Goal: Ask a question

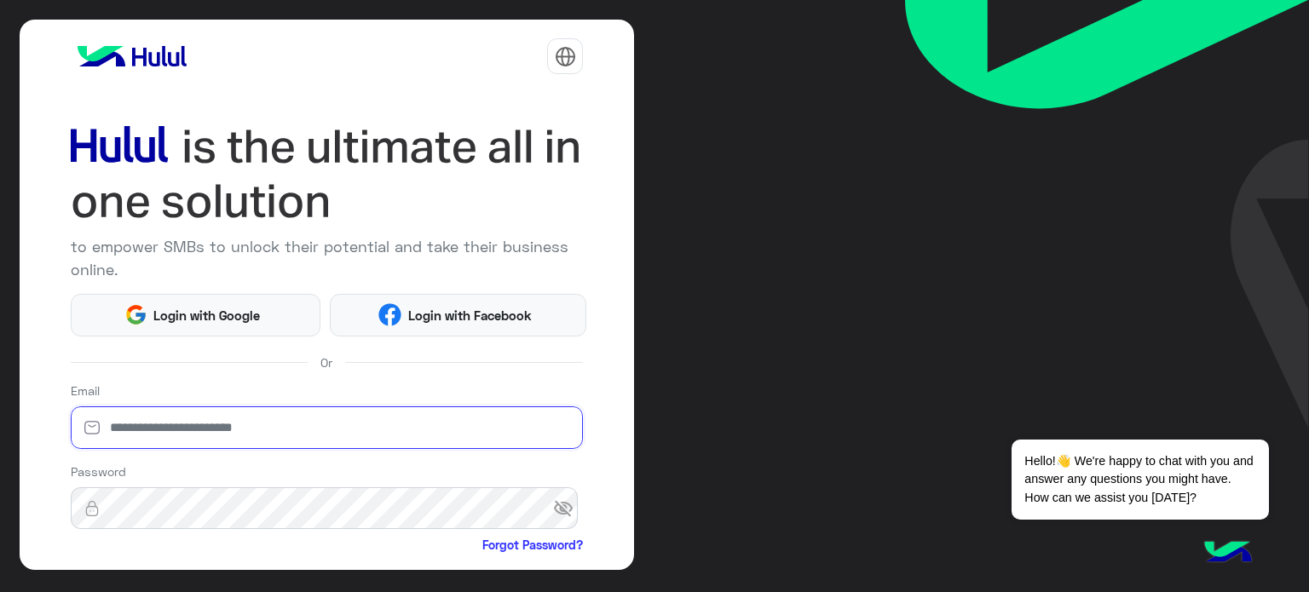
type input "**********"
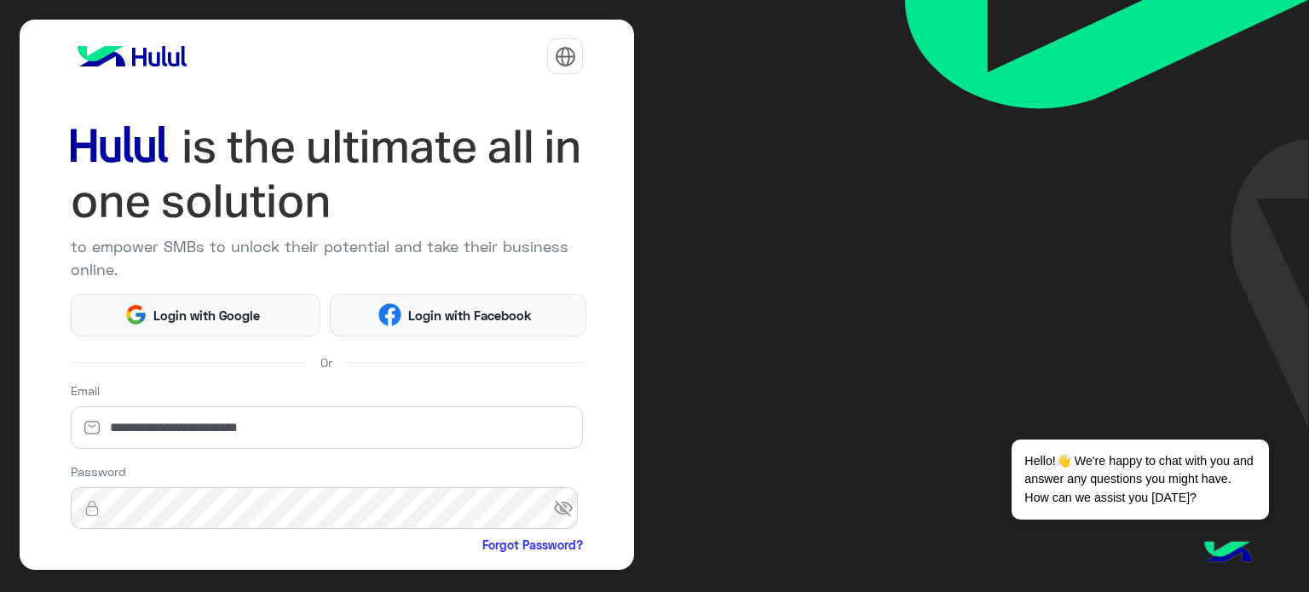
scroll to position [174, 0]
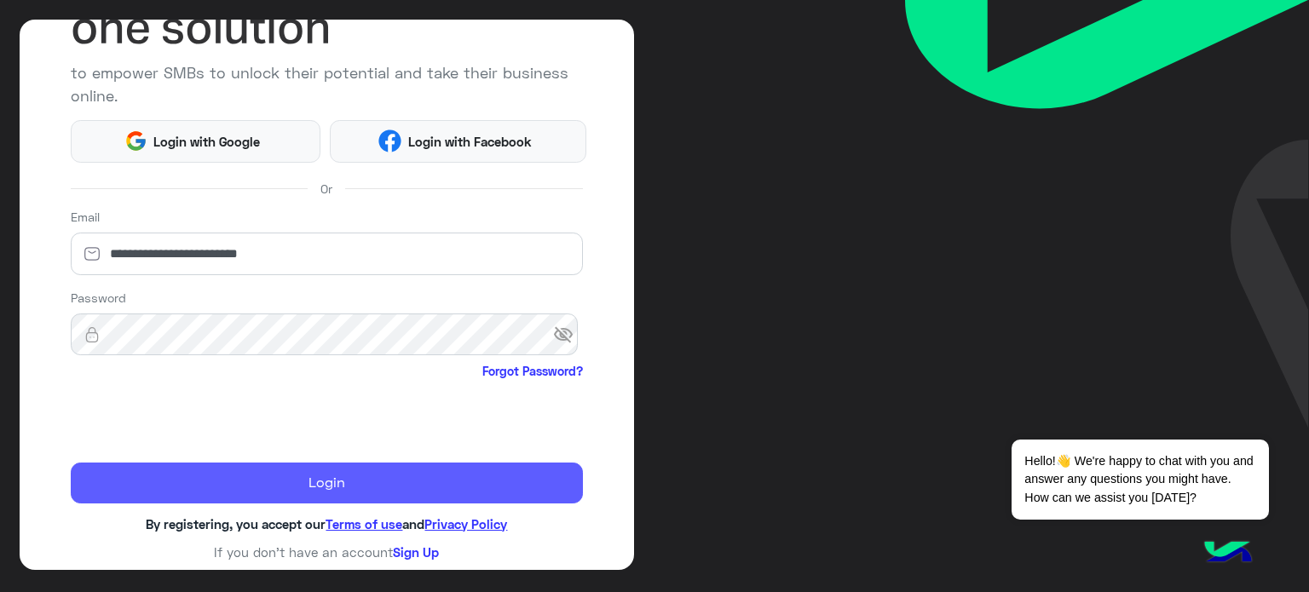
click at [293, 474] on button "Login" at bounding box center [327, 483] width 513 height 41
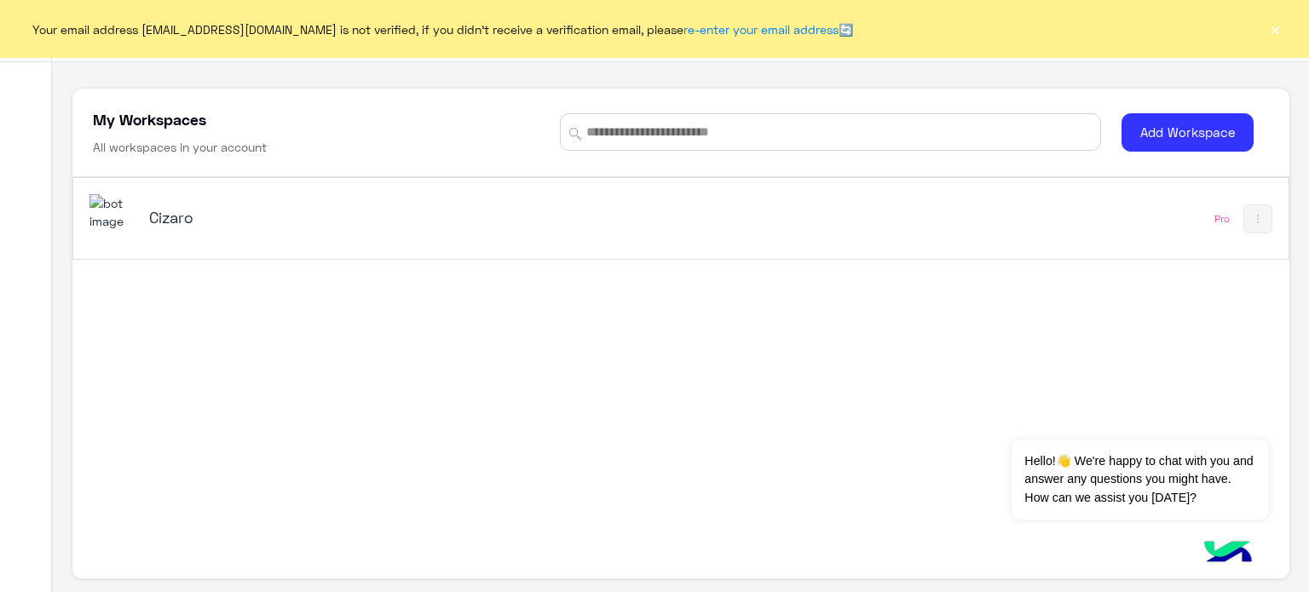
click at [202, 224] on h5 "Cizaro" at bounding box center [362, 217] width 426 height 20
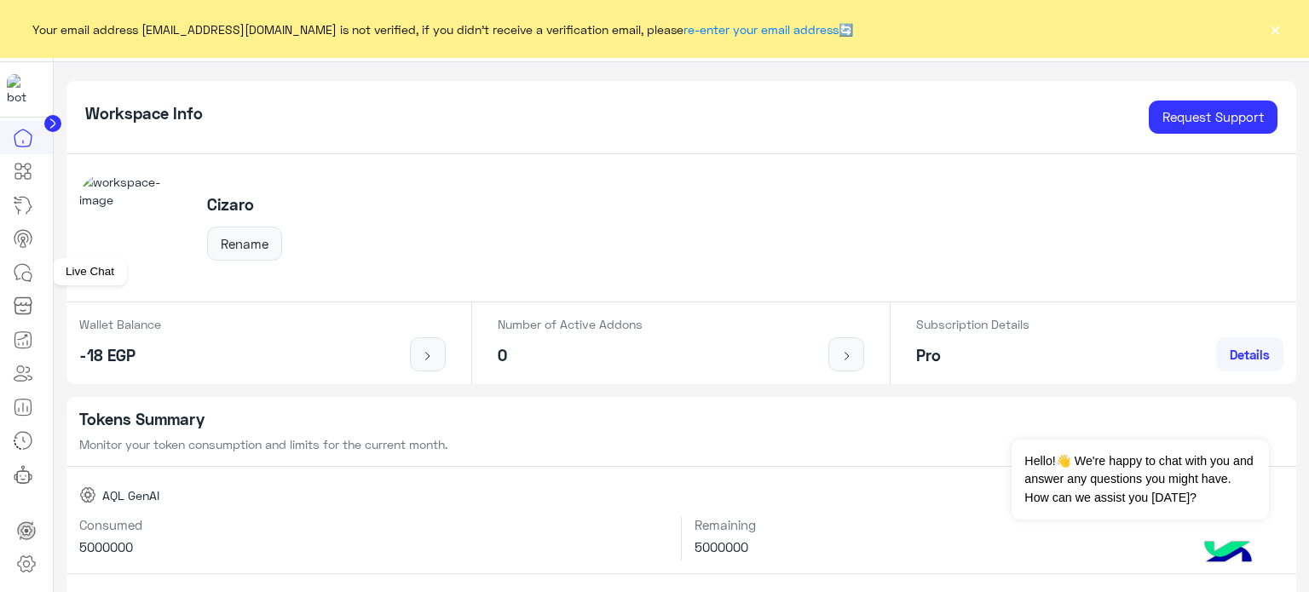
click at [20, 268] on icon at bounding box center [23, 272] width 20 height 20
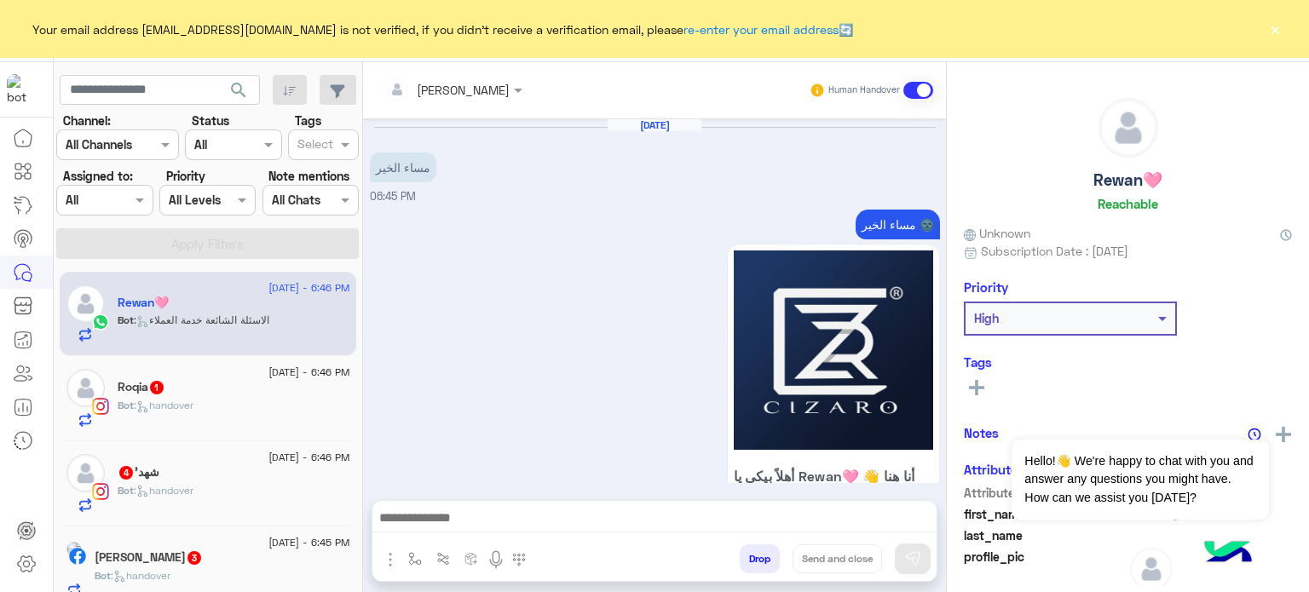
scroll to position [889, 0]
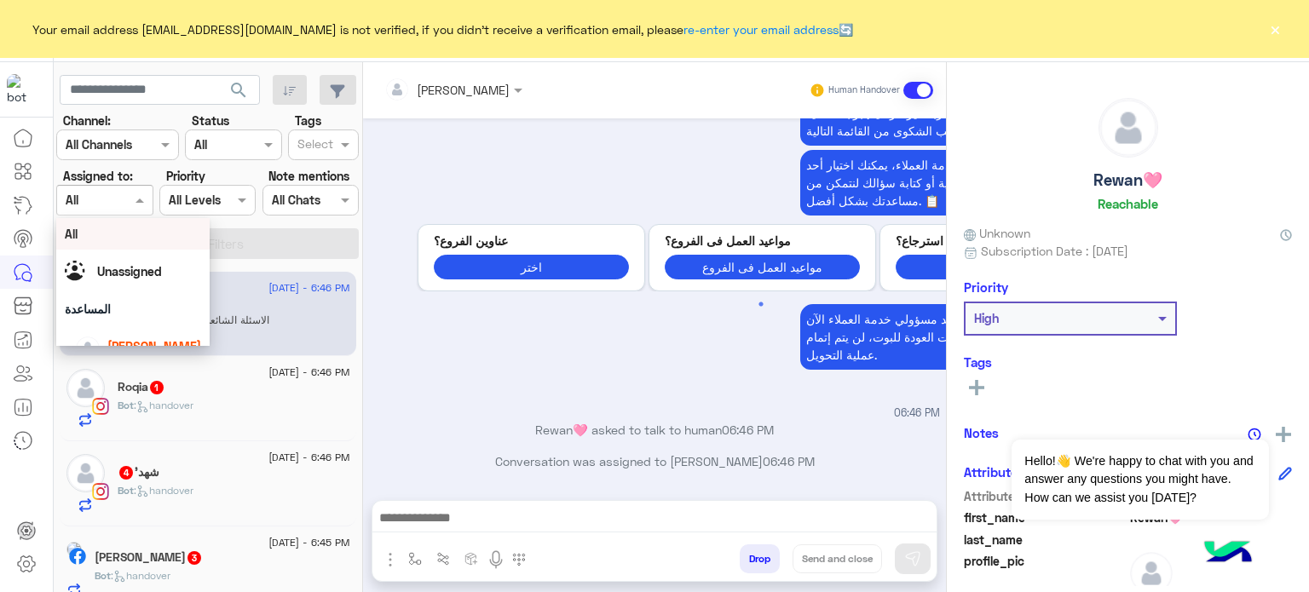
click at [137, 205] on span at bounding box center [141, 200] width 21 height 18
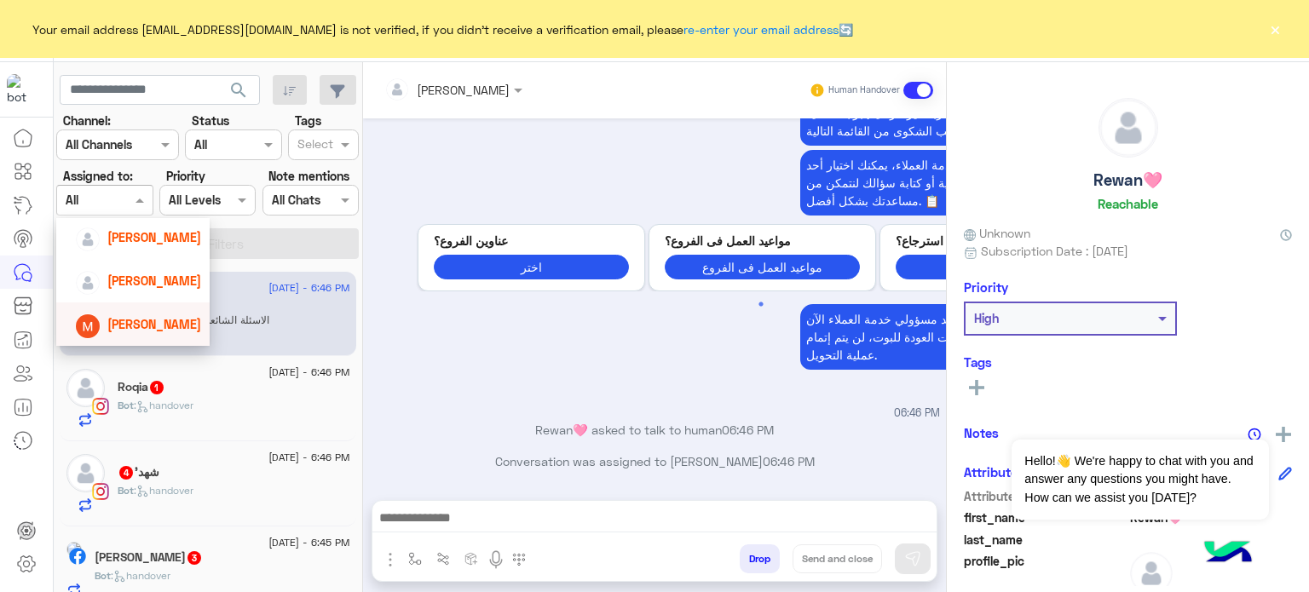
scroll to position [154, 0]
click at [159, 291] on div "Amina Hamdy" at bounding box center [138, 279] width 126 height 30
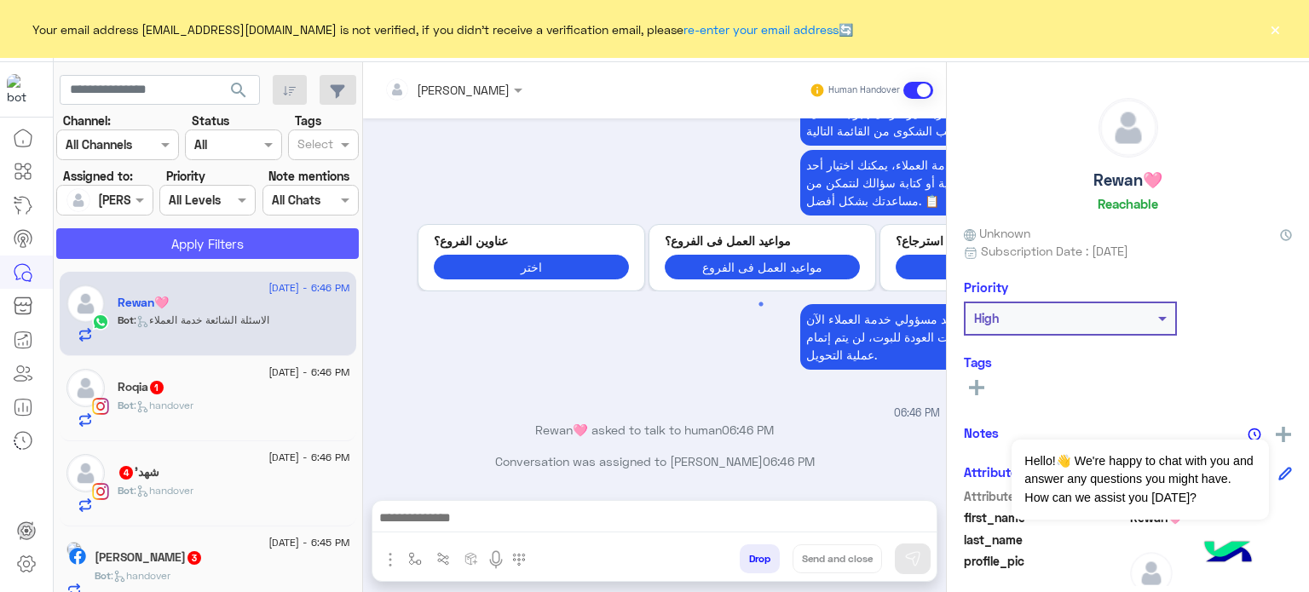
click at [224, 254] on button "Apply Filters" at bounding box center [207, 243] width 303 height 31
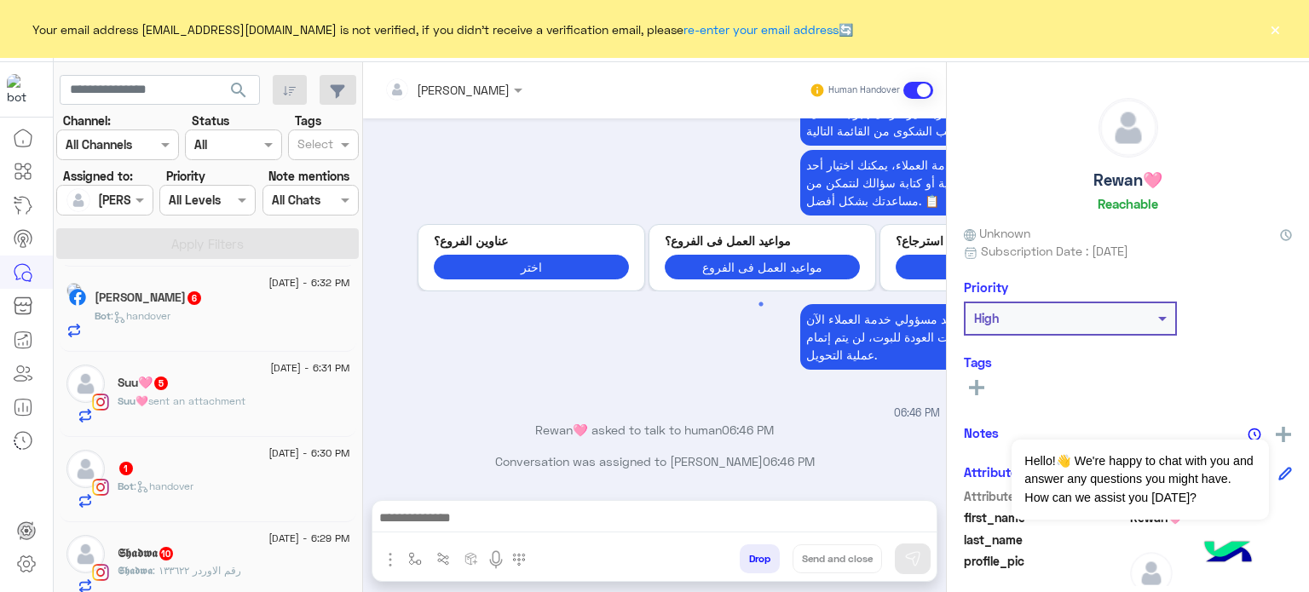
scroll to position [0, 0]
